Goal: Task Accomplishment & Management: Complete application form

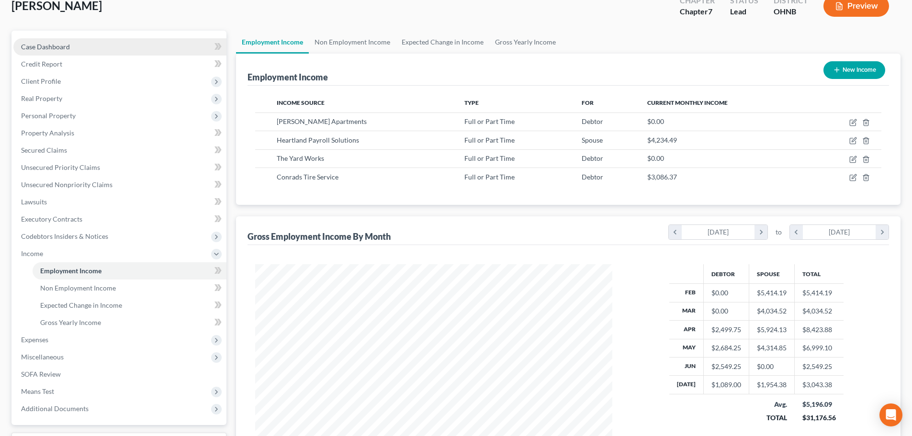
scroll to position [48, 0]
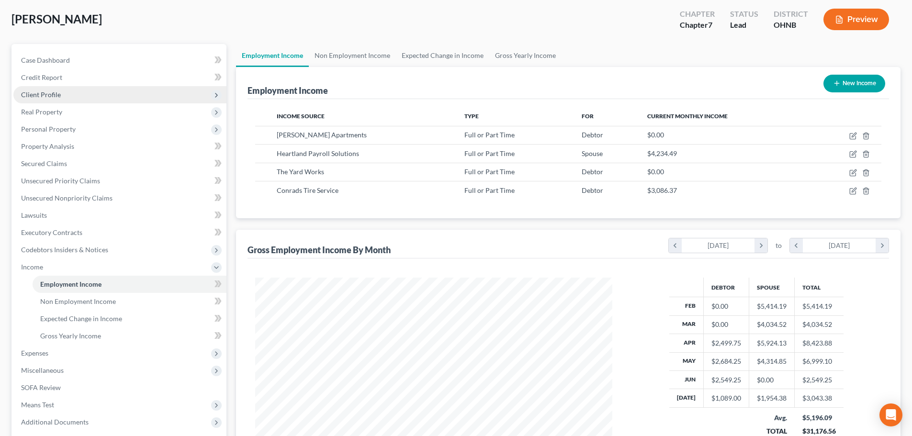
click at [39, 97] on span "Client Profile" at bounding box center [41, 94] width 40 height 8
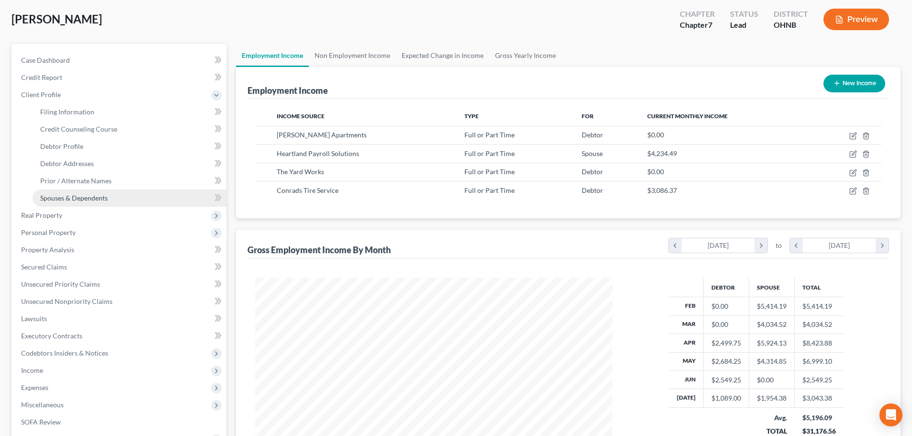
click at [68, 195] on span "Spouses & Dependents" at bounding box center [74, 198] width 68 height 8
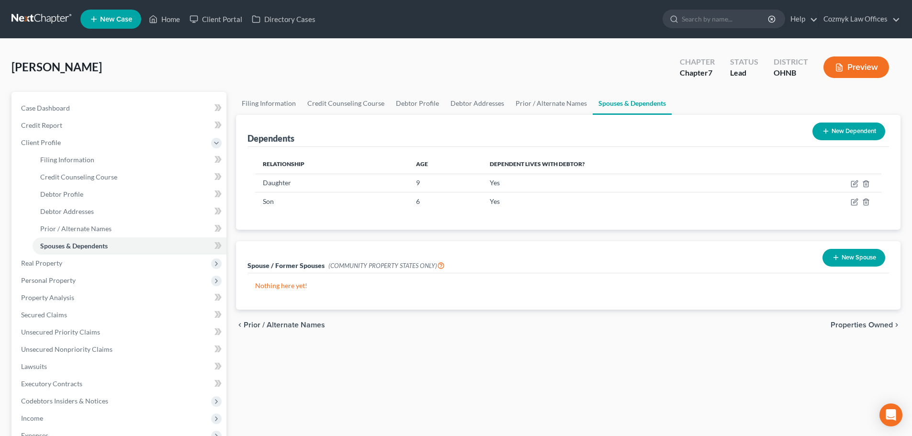
click at [848, 135] on button "New Dependent" at bounding box center [849, 132] width 73 height 18
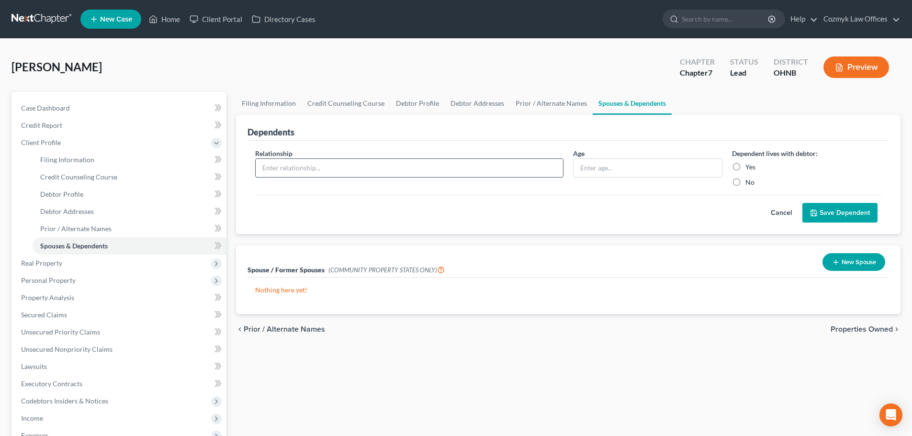
click at [337, 170] on input "text" at bounding box center [409, 168] width 307 height 18
type input "Child"
type input "1 month"
click at [746, 167] on label "Yes" at bounding box center [751, 167] width 10 height 10
click at [749, 167] on input "Yes" at bounding box center [752, 165] width 6 height 6
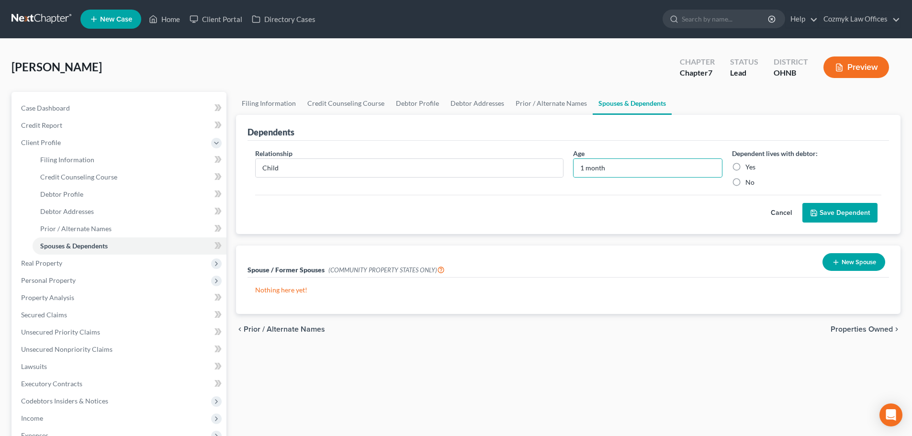
radio input "true"
click at [857, 218] on button "Save Dependent" at bounding box center [840, 213] width 75 height 20
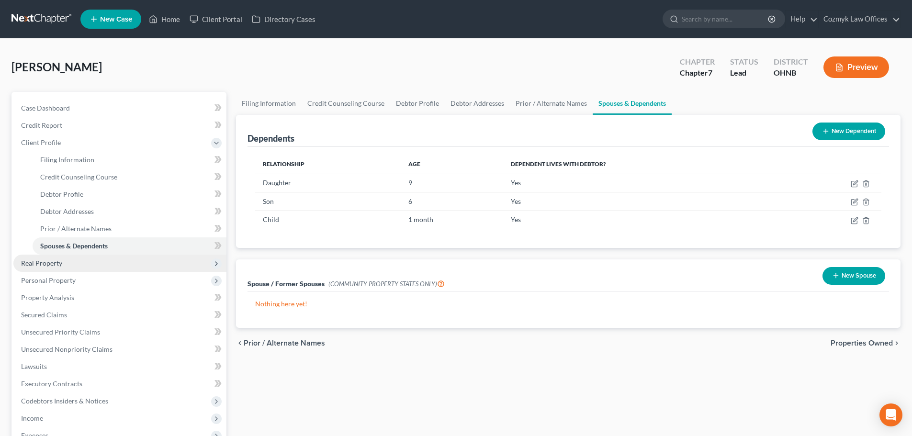
click at [38, 264] on span "Real Property" at bounding box center [41, 263] width 41 height 8
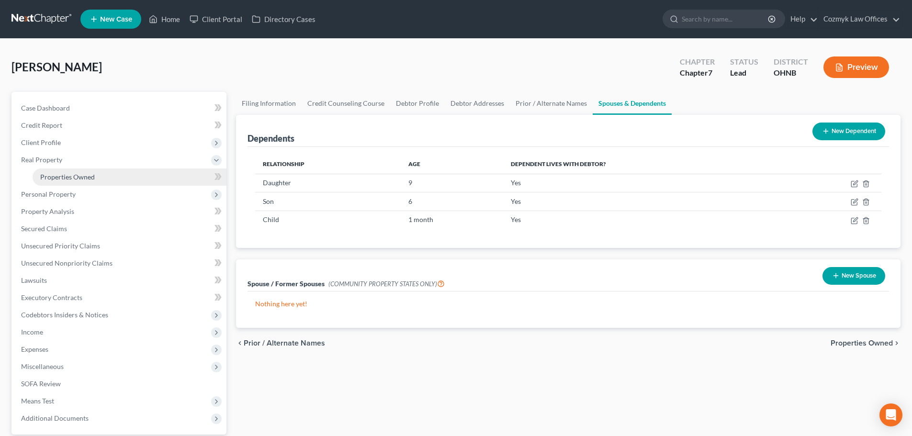
click at [70, 174] on span "Properties Owned" at bounding box center [67, 177] width 55 height 8
